Goal: Find specific page/section: Find specific page/section

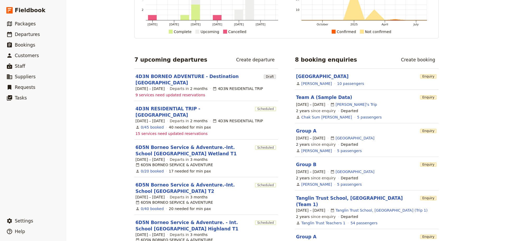
scroll to position [53, 0]
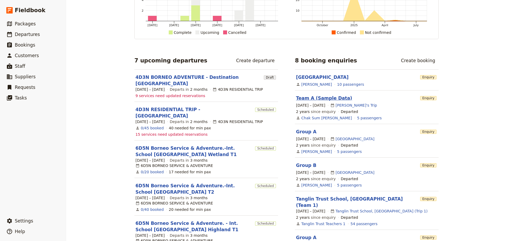
click at [334, 98] on link "Team A (Sample Data)" at bounding box center [324, 97] width 56 height 5
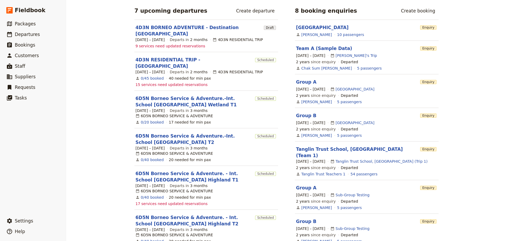
scroll to position [132, 0]
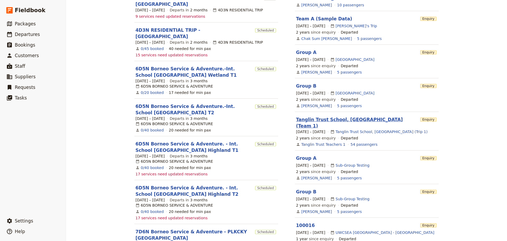
click at [330, 122] on link "Tanglin Trust School, [GEOGRAPHIC_DATA] (Team 1)" at bounding box center [349, 123] width 107 height 12
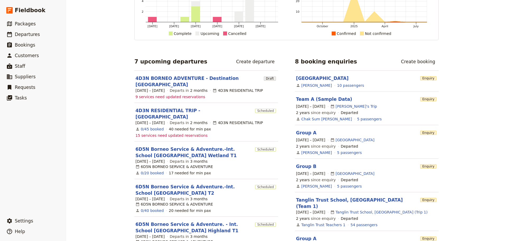
scroll to position [79, 0]
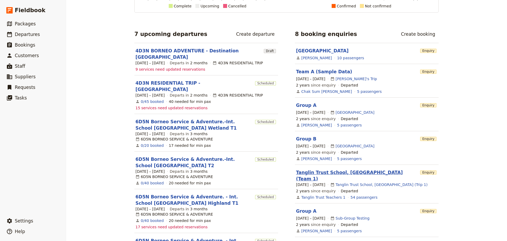
click at [337, 170] on link "Tanglin Trust School, [GEOGRAPHIC_DATA] (Team 1)" at bounding box center [349, 176] width 107 height 12
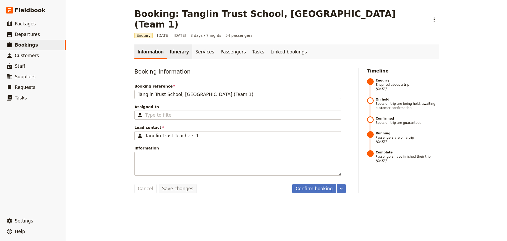
click at [173, 44] on link "Itinerary" at bounding box center [179, 51] width 25 height 15
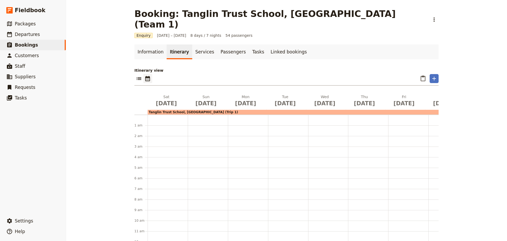
scroll to position [69, 0]
click at [192, 44] on link "Services" at bounding box center [204, 51] width 25 height 15
click at [25, 26] on span "Packages" at bounding box center [25, 23] width 21 height 5
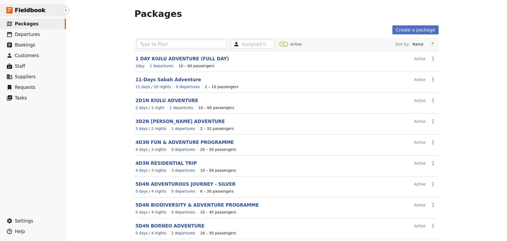
click at [35, 11] on span "Fieldbook" at bounding box center [30, 10] width 31 height 8
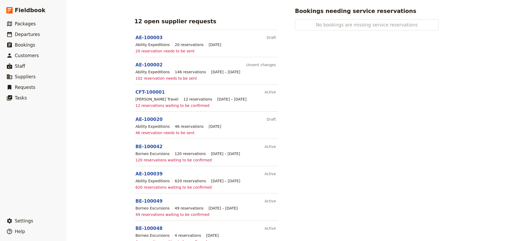
scroll to position [375, 0]
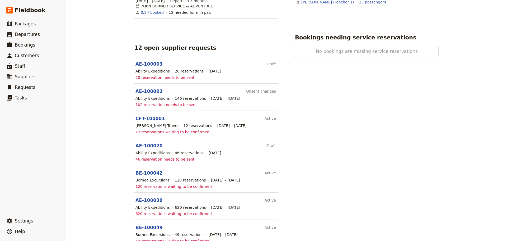
click at [339, 128] on div "8 booking enquiries Create booking [GEOGRAPHIC_DATA] Enquiry [PERSON_NAME] 10 p…" at bounding box center [367, 4] width 144 height 540
